Goal: Transaction & Acquisition: Book appointment/travel/reservation

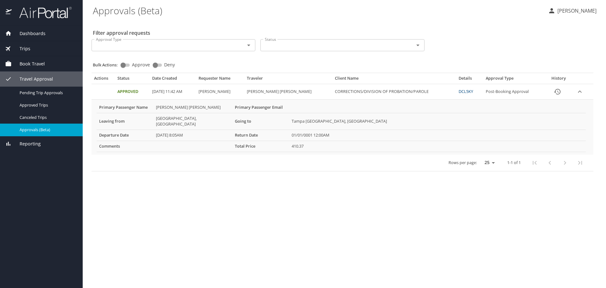
click at [35, 78] on span "Travel Approval" at bounding box center [32, 78] width 41 height 7
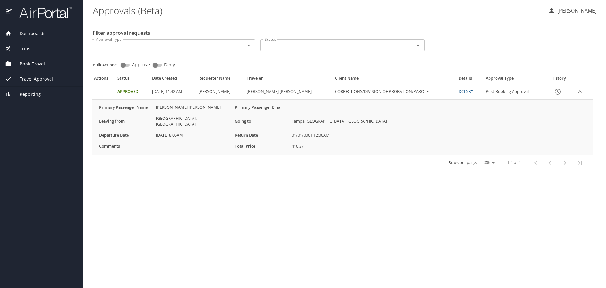
click at [34, 65] on span "Book Travel" at bounding box center [28, 63] width 33 height 7
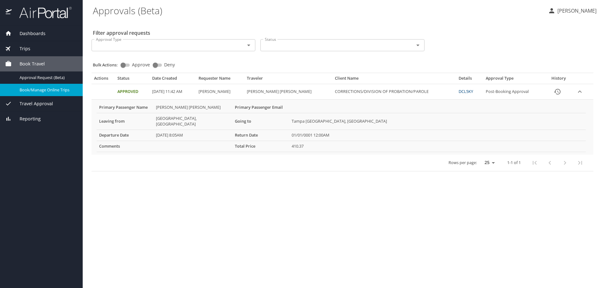
click at [35, 91] on span "Book/Manage Online Trips" at bounding box center [48, 90] width 56 height 6
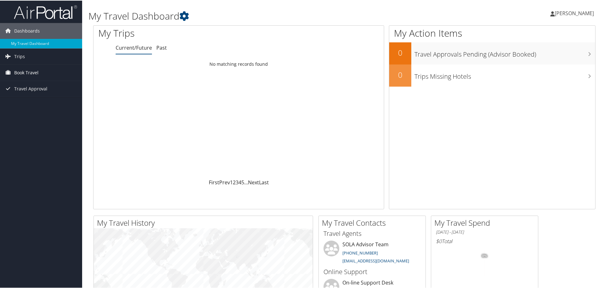
click at [29, 71] on span "Book Travel" at bounding box center [26, 72] width 24 height 16
click at [32, 93] on link "Book/Manage Online Trips" at bounding box center [41, 93] width 82 height 9
click at [28, 74] on span "Book Travel" at bounding box center [26, 72] width 24 height 16
click at [34, 97] on link "Book/Manage Online Trips" at bounding box center [41, 93] width 82 height 9
